Goal: Find contact information: Obtain details needed to contact an individual or organization

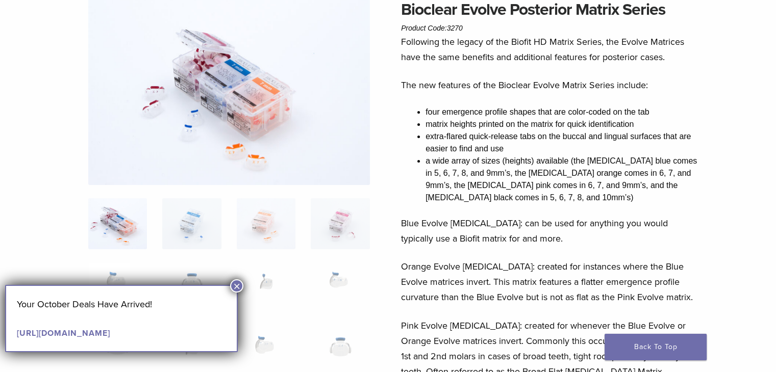
scroll to position [102, 0]
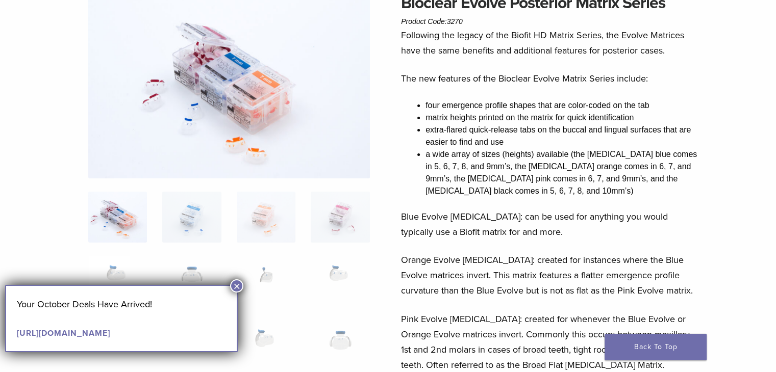
click at [239, 285] on button "×" at bounding box center [236, 286] width 13 height 13
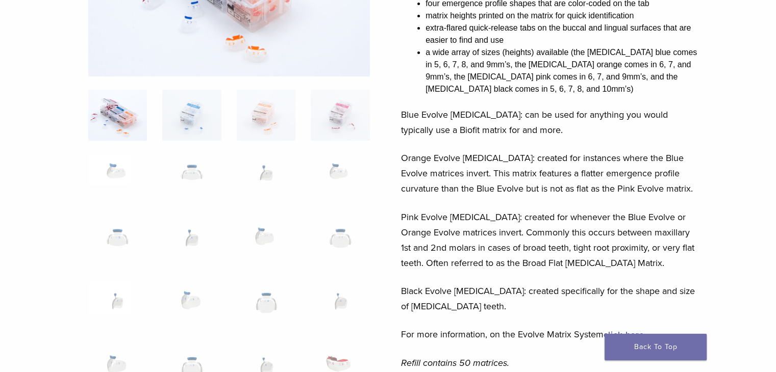
scroll to position [306, 0]
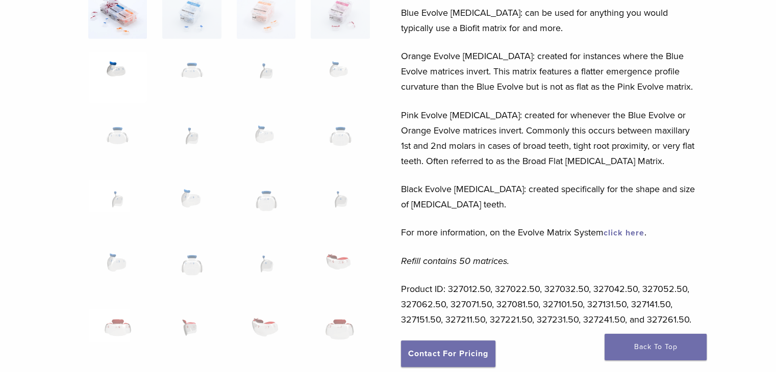
click at [108, 59] on img at bounding box center [117, 77] width 59 height 51
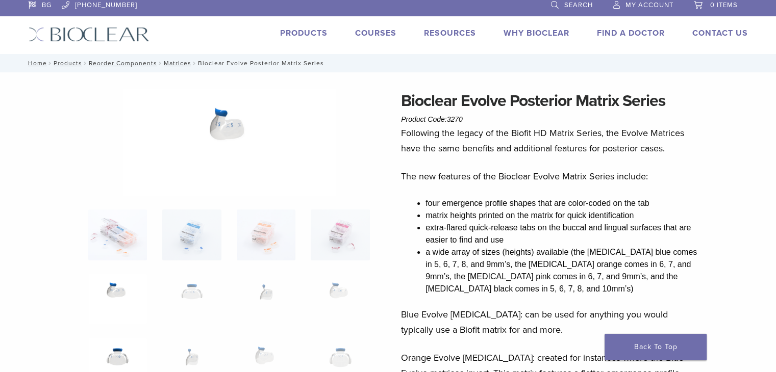
scroll to position [0, 0]
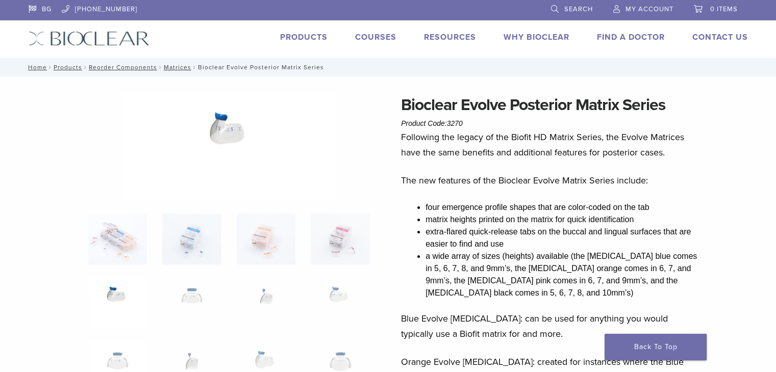
click at [215, 132] on img at bounding box center [229, 147] width 212 height 108
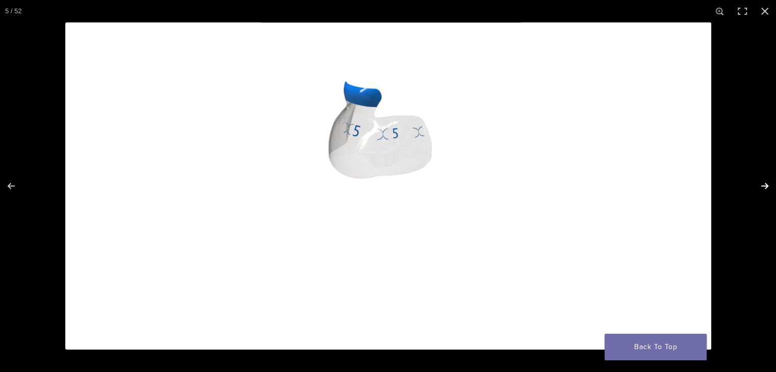
click at [763, 187] on button "Next (arrow right)" at bounding box center [758, 186] width 36 height 51
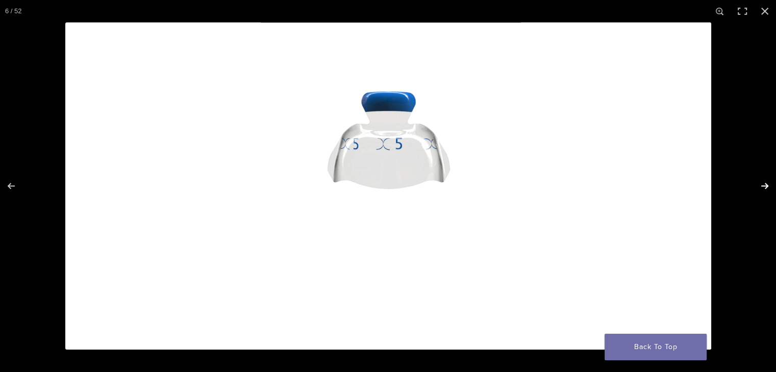
click at [763, 187] on button "Next (arrow right)" at bounding box center [758, 186] width 36 height 51
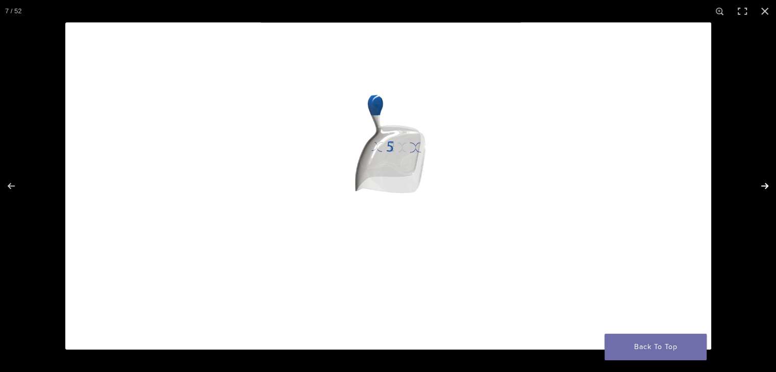
click at [763, 187] on button "Next (arrow right)" at bounding box center [758, 186] width 36 height 51
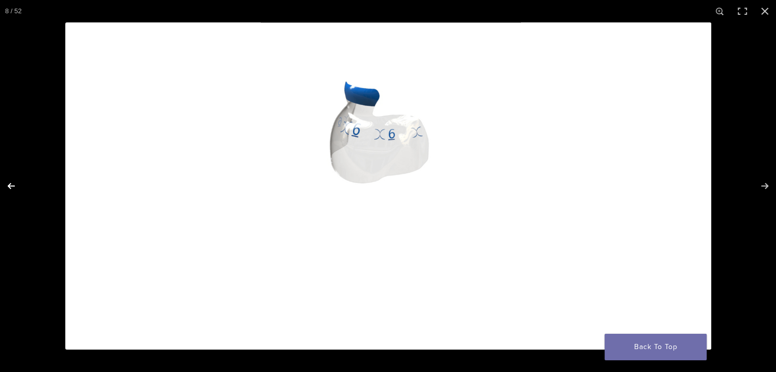
click at [12, 187] on button "Previous (arrow left)" at bounding box center [18, 186] width 36 height 51
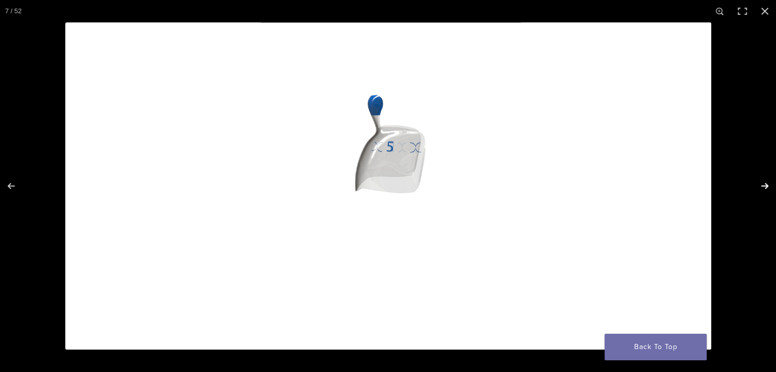
click at [767, 187] on button "Next (arrow right)" at bounding box center [758, 186] width 36 height 51
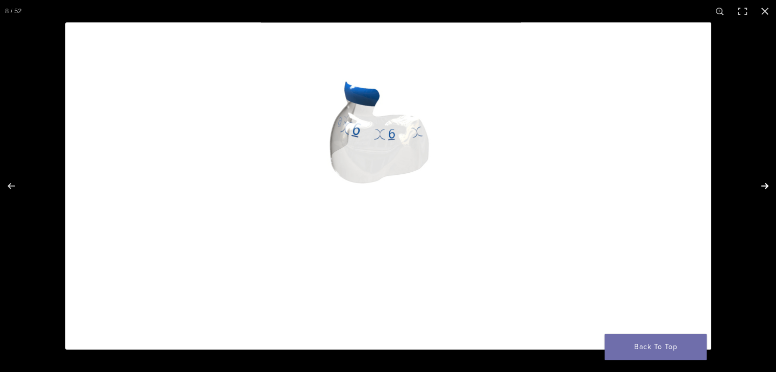
click at [767, 187] on button "Next (arrow right)" at bounding box center [758, 186] width 36 height 51
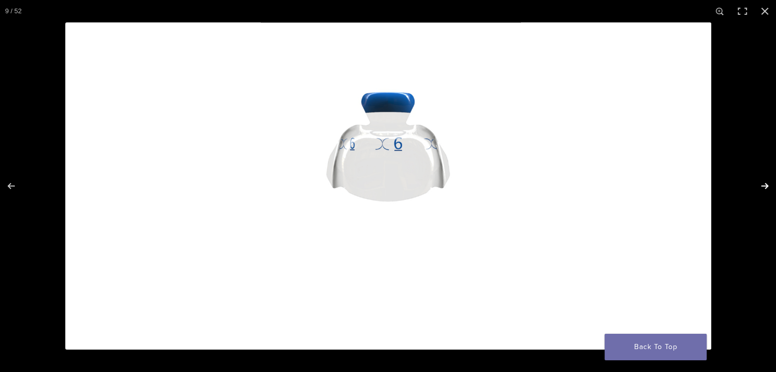
click at [767, 187] on button "Next (arrow right)" at bounding box center [758, 186] width 36 height 51
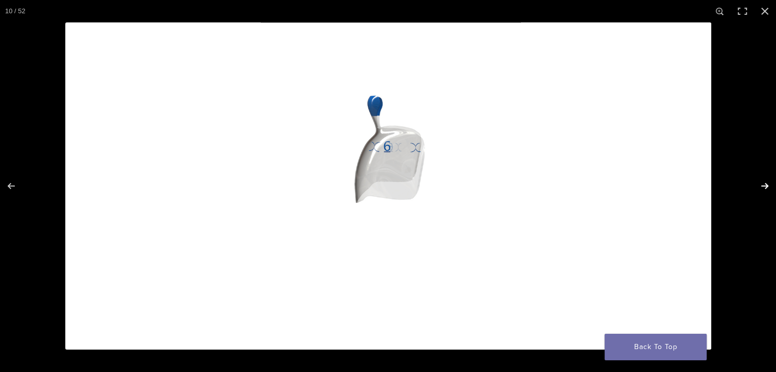
click at [767, 187] on button "Next (arrow right)" at bounding box center [758, 186] width 36 height 51
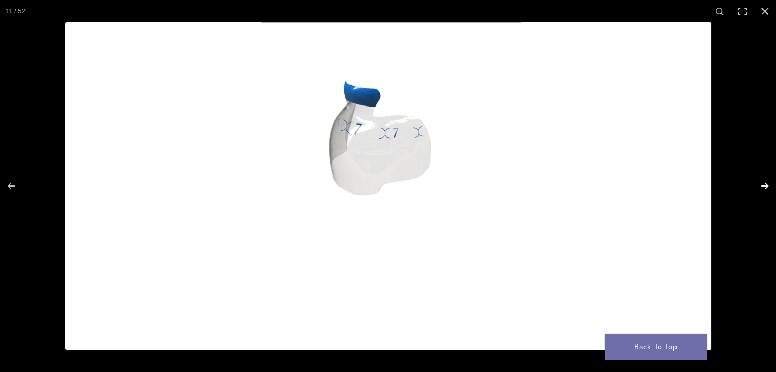
click at [767, 187] on button "Next (arrow right)" at bounding box center [758, 186] width 36 height 51
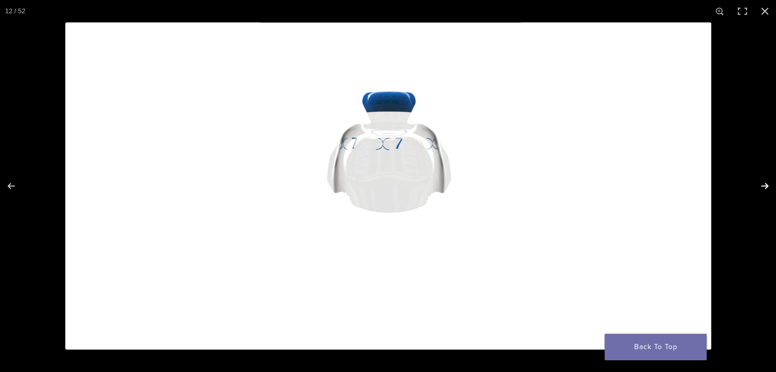
click at [767, 187] on button "Next (arrow right)" at bounding box center [758, 186] width 36 height 51
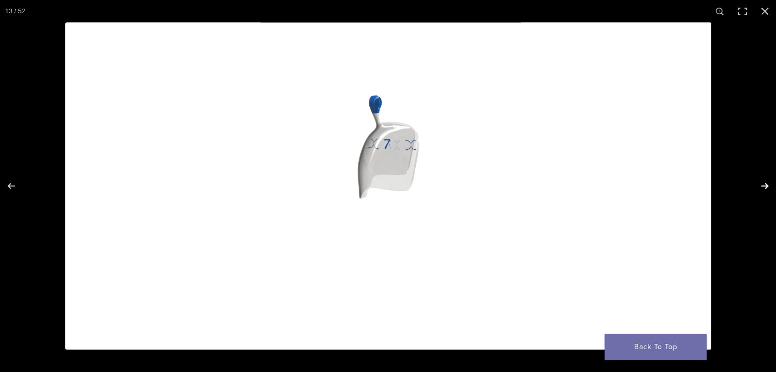
click at [767, 187] on button "Next (arrow right)" at bounding box center [758, 186] width 36 height 51
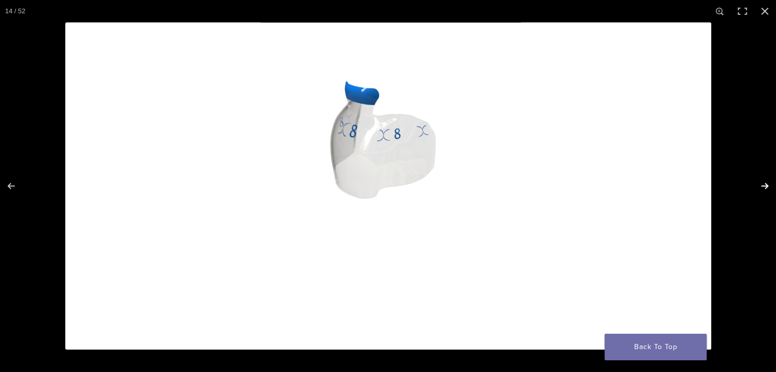
click at [767, 187] on button "Next (arrow right)" at bounding box center [758, 186] width 36 height 51
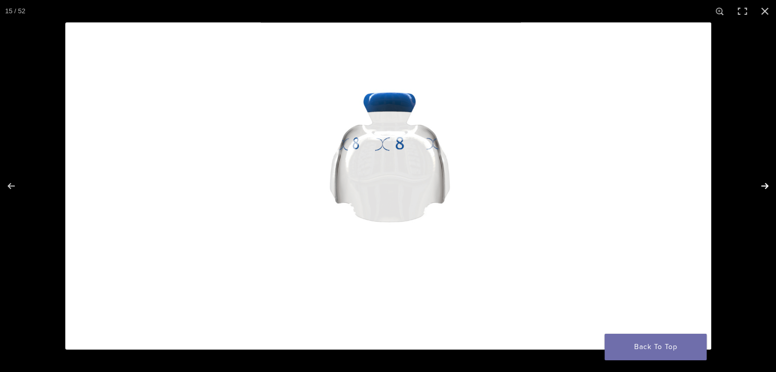
click at [767, 187] on button "Next (arrow right)" at bounding box center [758, 186] width 36 height 51
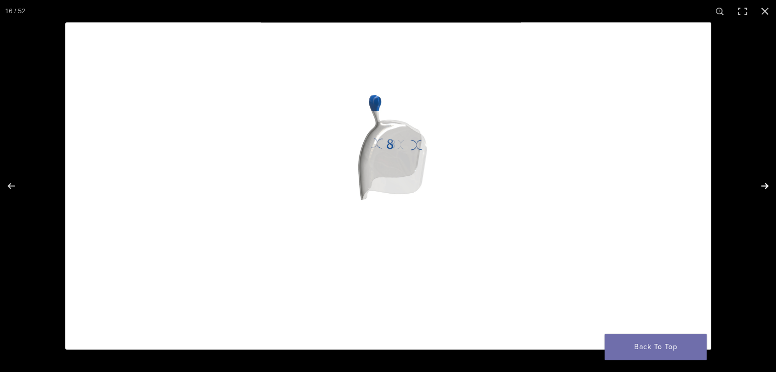
click at [767, 187] on button "Next (arrow right)" at bounding box center [758, 186] width 36 height 51
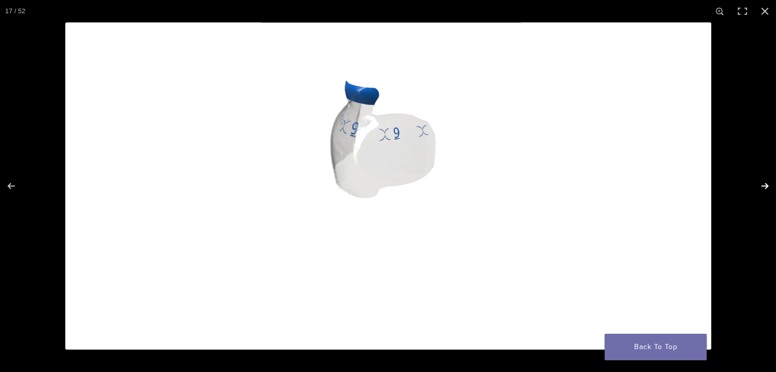
click at [767, 187] on button "Next (arrow right)" at bounding box center [758, 186] width 36 height 51
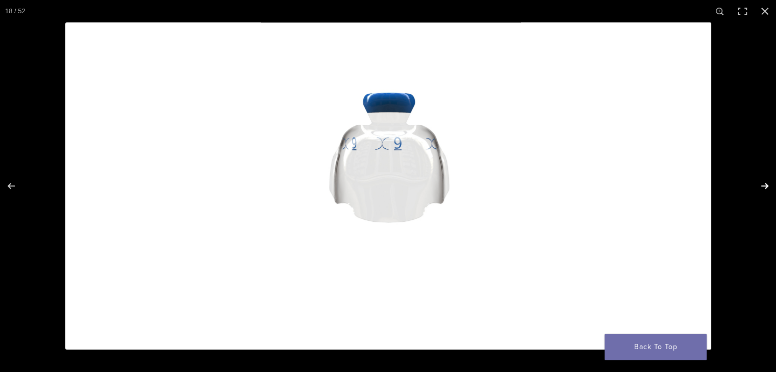
click at [767, 187] on button "Next (arrow right)" at bounding box center [758, 186] width 36 height 51
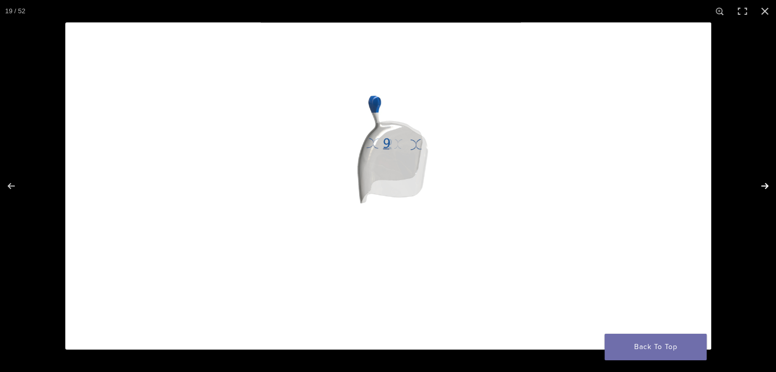
click at [767, 187] on button "Next (arrow right)" at bounding box center [758, 186] width 36 height 51
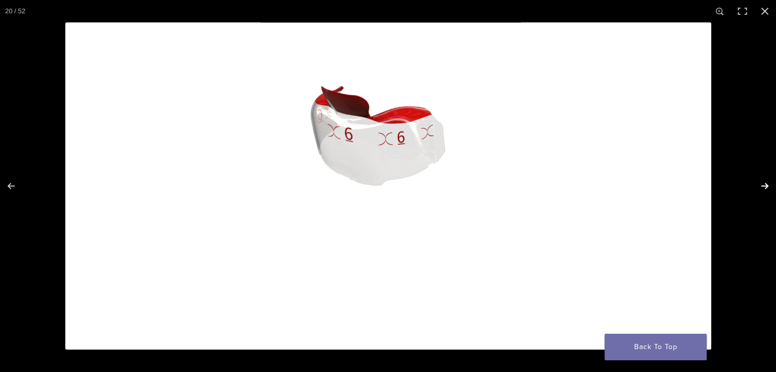
click at [767, 187] on button "Next (arrow right)" at bounding box center [758, 186] width 36 height 51
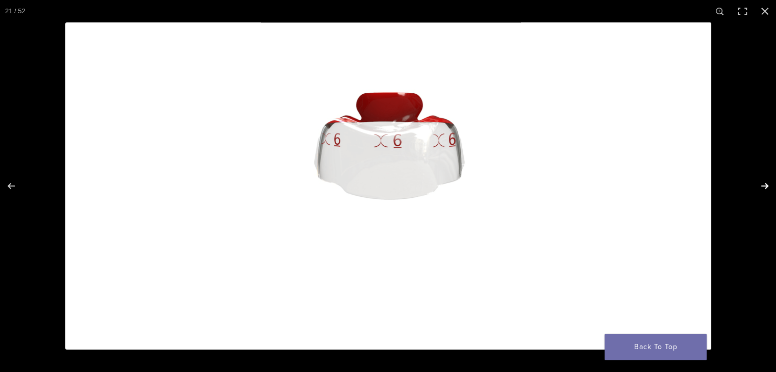
click at [767, 187] on button "Next (arrow right)" at bounding box center [758, 186] width 36 height 51
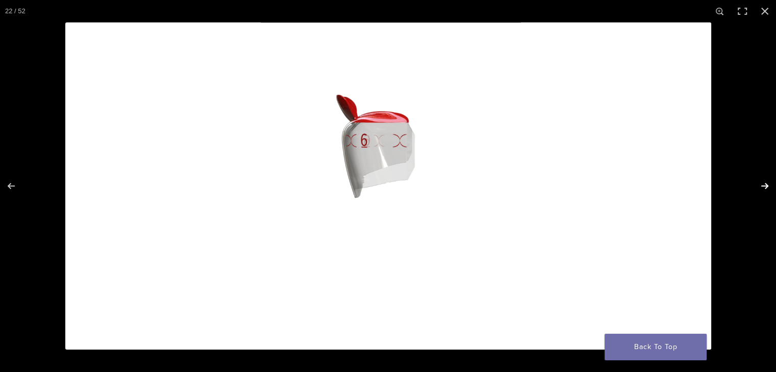
click at [767, 187] on button "Next (arrow right)" at bounding box center [758, 186] width 36 height 51
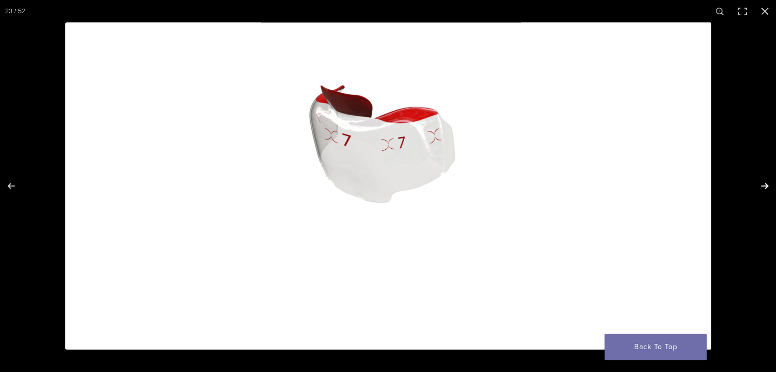
click at [767, 187] on button "Next (arrow right)" at bounding box center [758, 186] width 36 height 51
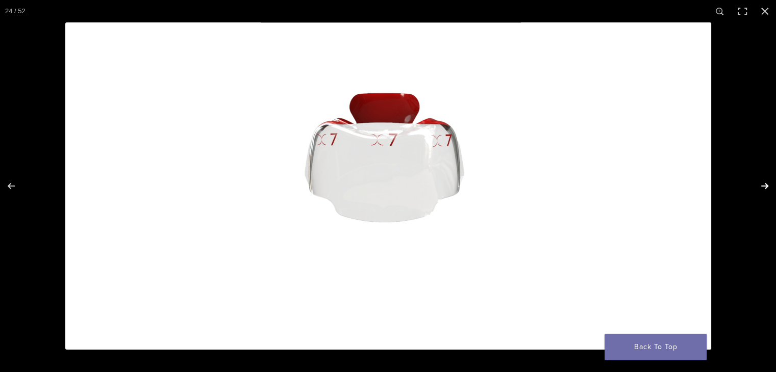
click at [767, 187] on button "Next (arrow right)" at bounding box center [758, 186] width 36 height 51
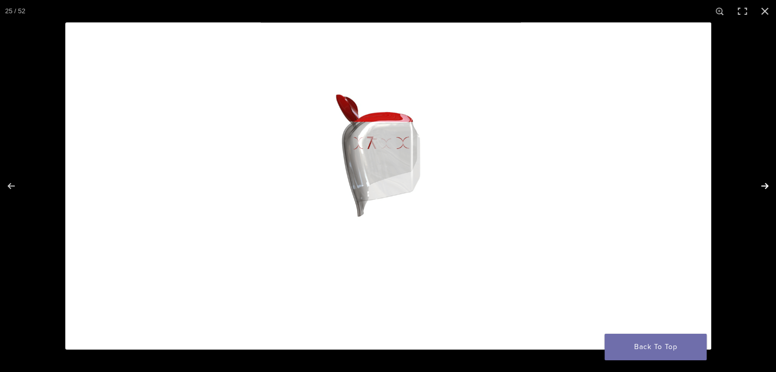
click at [767, 187] on button "Next (arrow right)" at bounding box center [758, 186] width 36 height 51
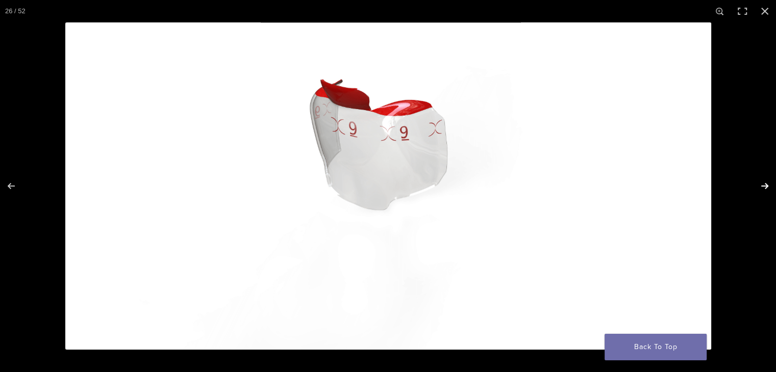
click at [767, 187] on button "Next (arrow right)" at bounding box center [758, 186] width 36 height 51
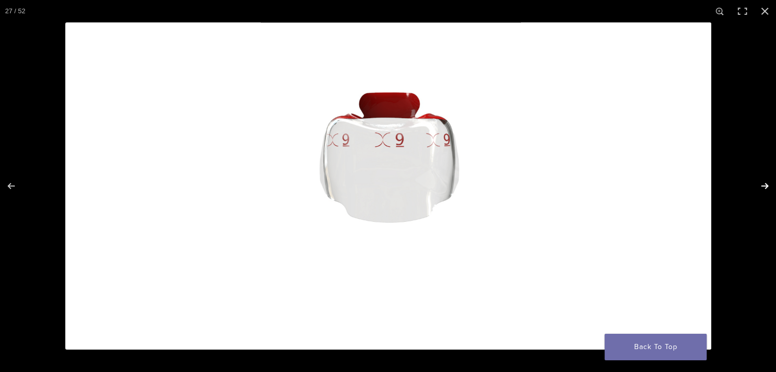
click at [767, 187] on button "Next (arrow right)" at bounding box center [758, 186] width 36 height 51
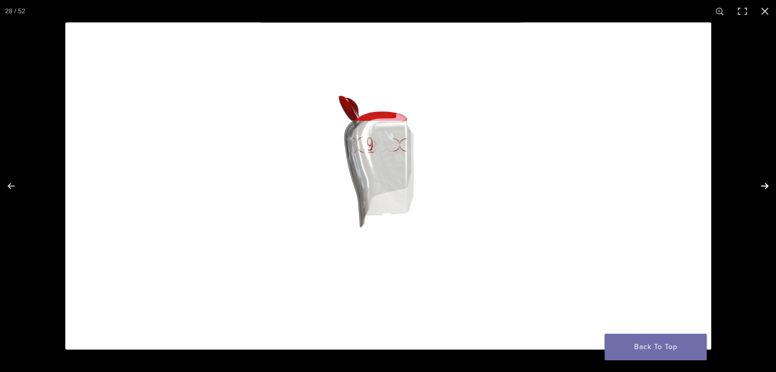
click at [767, 187] on button "Next (arrow right)" at bounding box center [758, 186] width 36 height 51
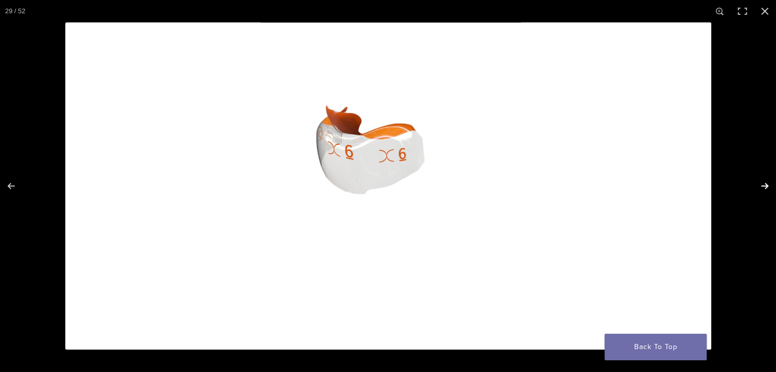
click at [767, 187] on button "Next (arrow right)" at bounding box center [758, 186] width 36 height 51
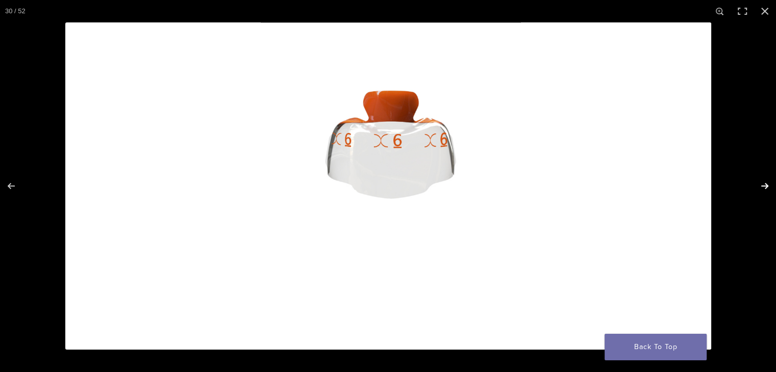
click at [767, 187] on button "Next (arrow right)" at bounding box center [758, 186] width 36 height 51
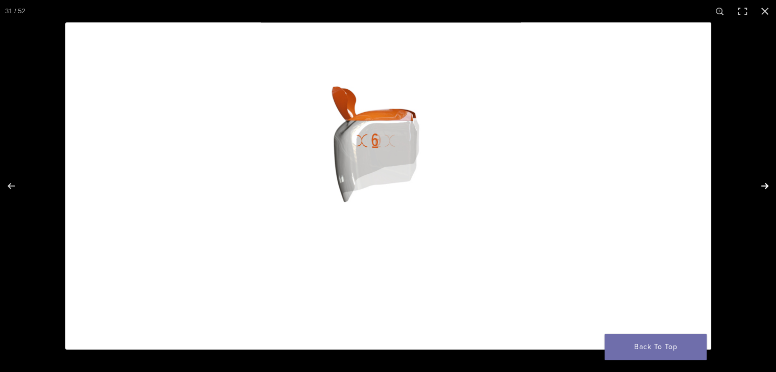
click at [767, 187] on button "Next (arrow right)" at bounding box center [758, 186] width 36 height 51
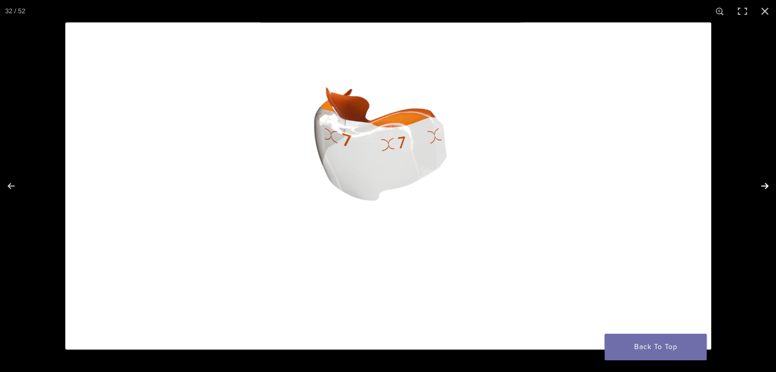
click at [767, 187] on button "Next (arrow right)" at bounding box center [758, 186] width 36 height 51
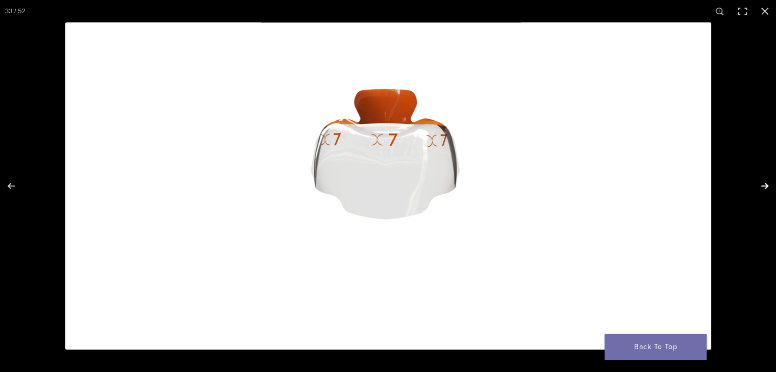
click at [767, 187] on button "Next (arrow right)" at bounding box center [758, 186] width 36 height 51
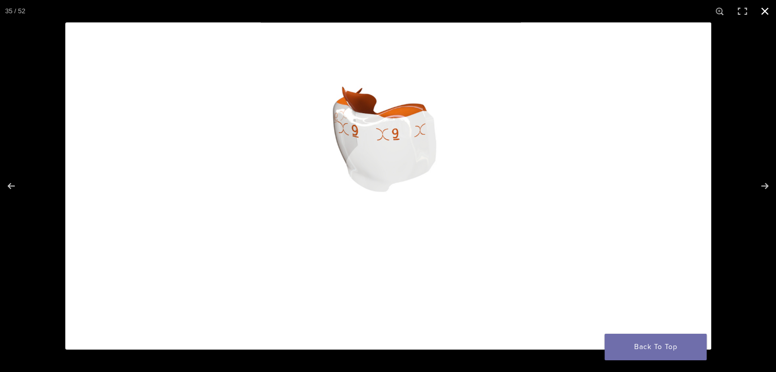
click at [763, 16] on button "Close (Esc)" at bounding box center [765, 11] width 22 height 22
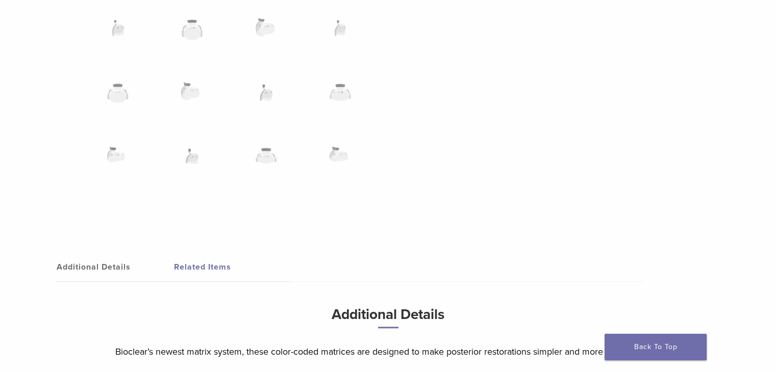
scroll to position [612, 0]
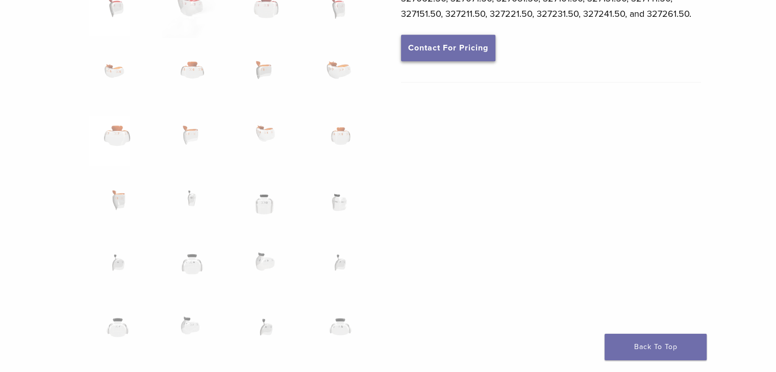
click at [478, 58] on link "Contact For Pricing" at bounding box center [448, 48] width 94 height 27
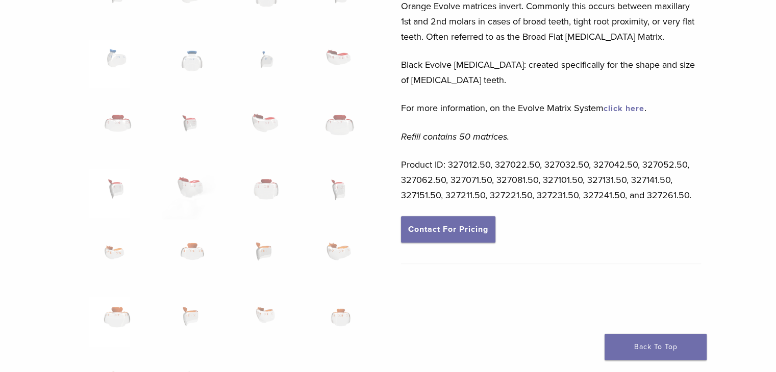
scroll to position [408, 0]
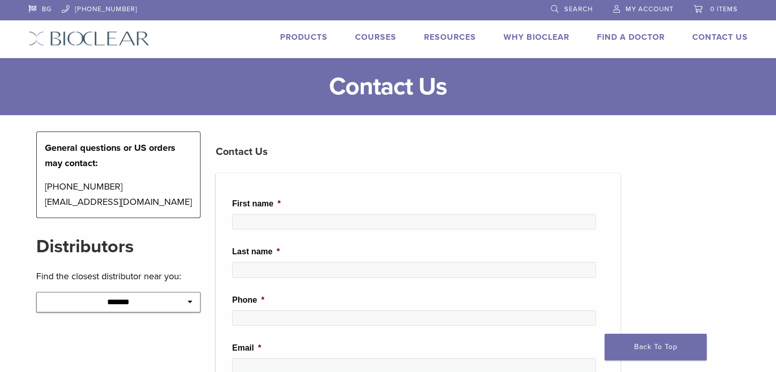
click at [165, 310] on select "**********" at bounding box center [118, 302] width 165 height 20
select select "********"
click at [36, 292] on select "**********" at bounding box center [118, 302] width 165 height 20
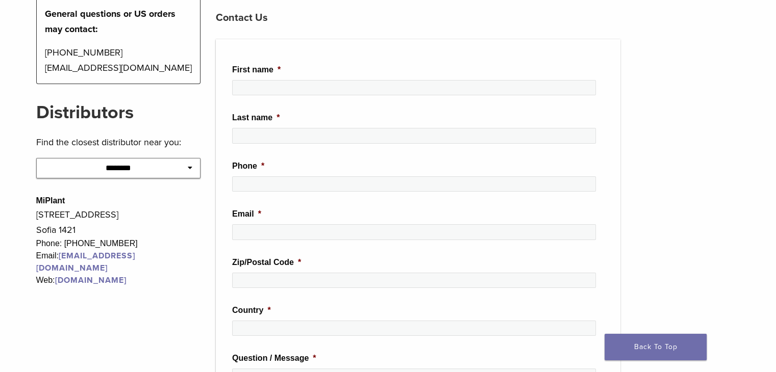
scroll to position [153, 0]
